Goal: Task Accomplishment & Management: Use online tool/utility

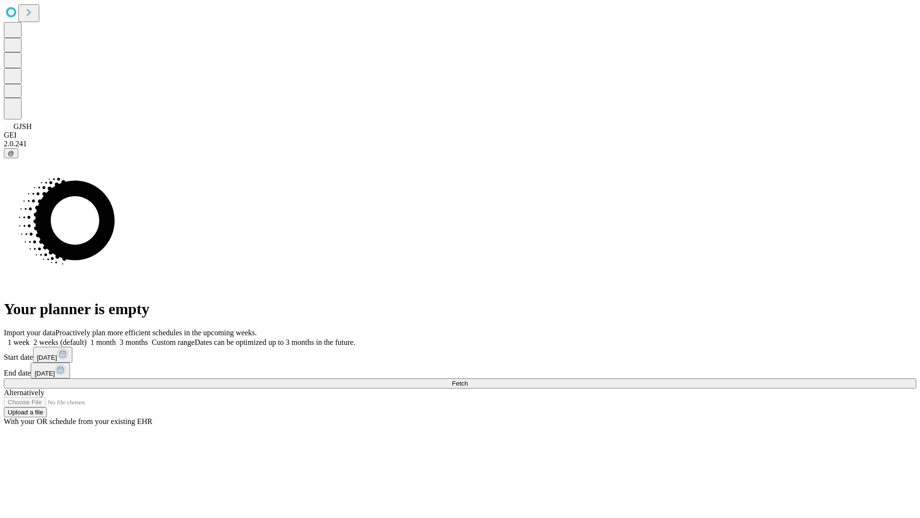
click at [468, 380] on span "Fetch" at bounding box center [460, 383] width 16 height 7
